Goal: Task Accomplishment & Management: Manage account settings

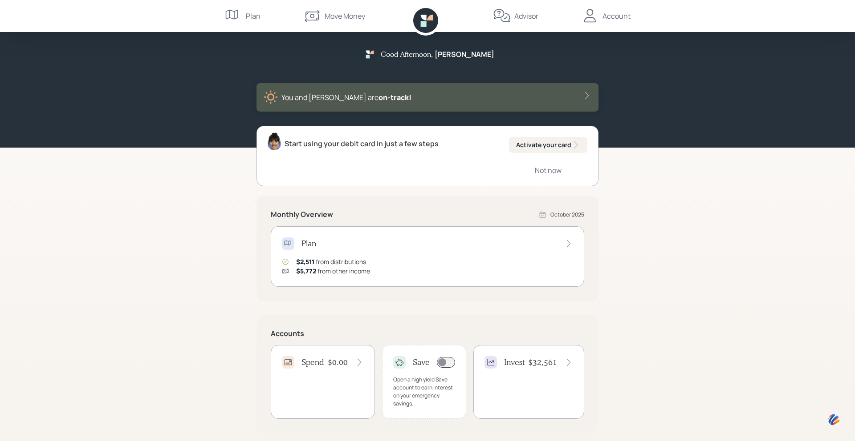
click at [571, 361] on icon at bounding box center [568, 362] width 9 height 9
